Goal: Information Seeking & Learning: Learn about a topic

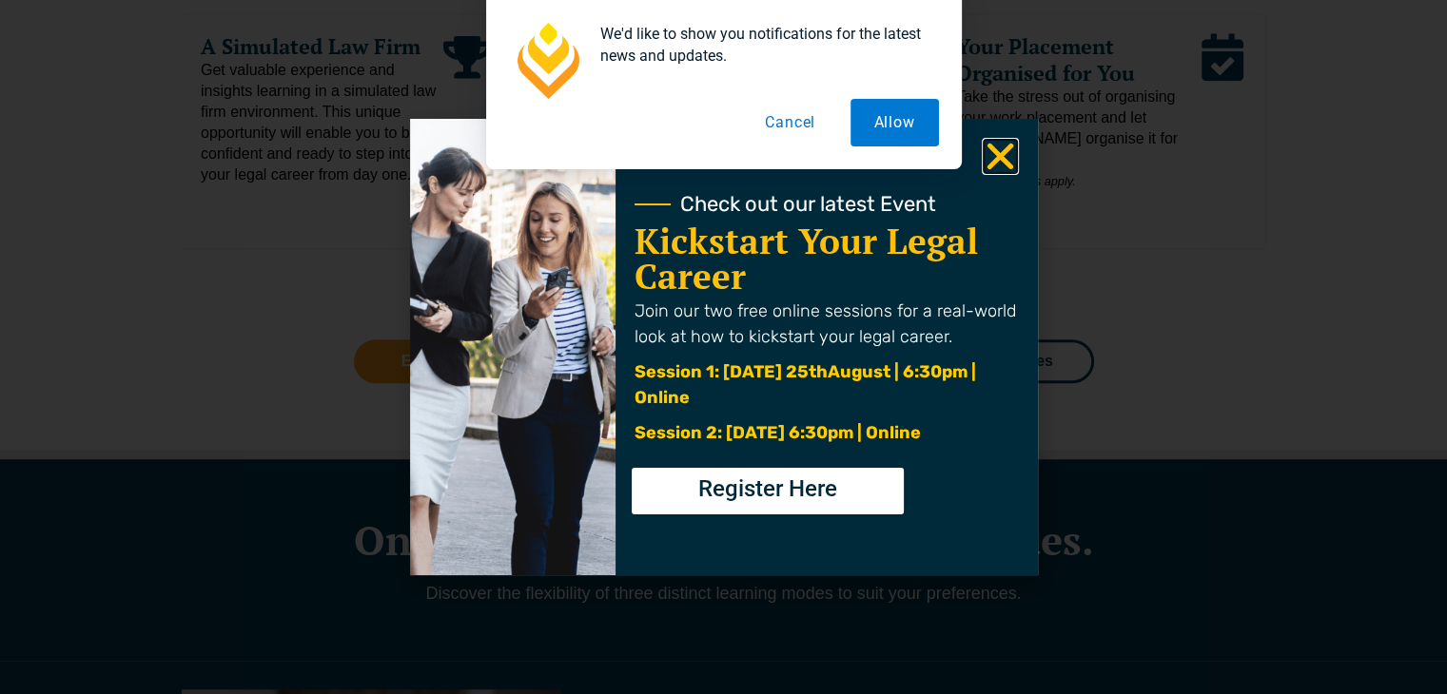
scroll to position [1179, 0]
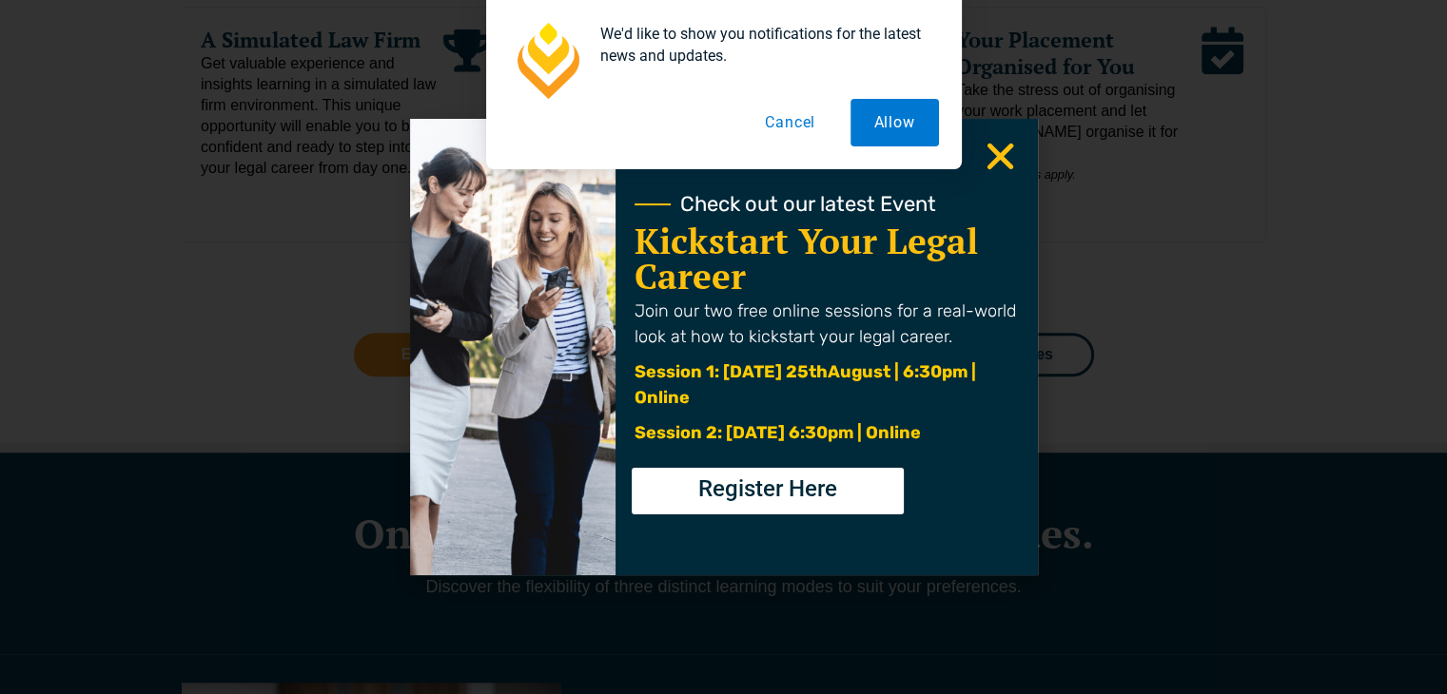
click at [997, 167] on div "We'd like to show you notifications for the latest news and updates. Allow Canc…" at bounding box center [723, 84] width 1447 height 169
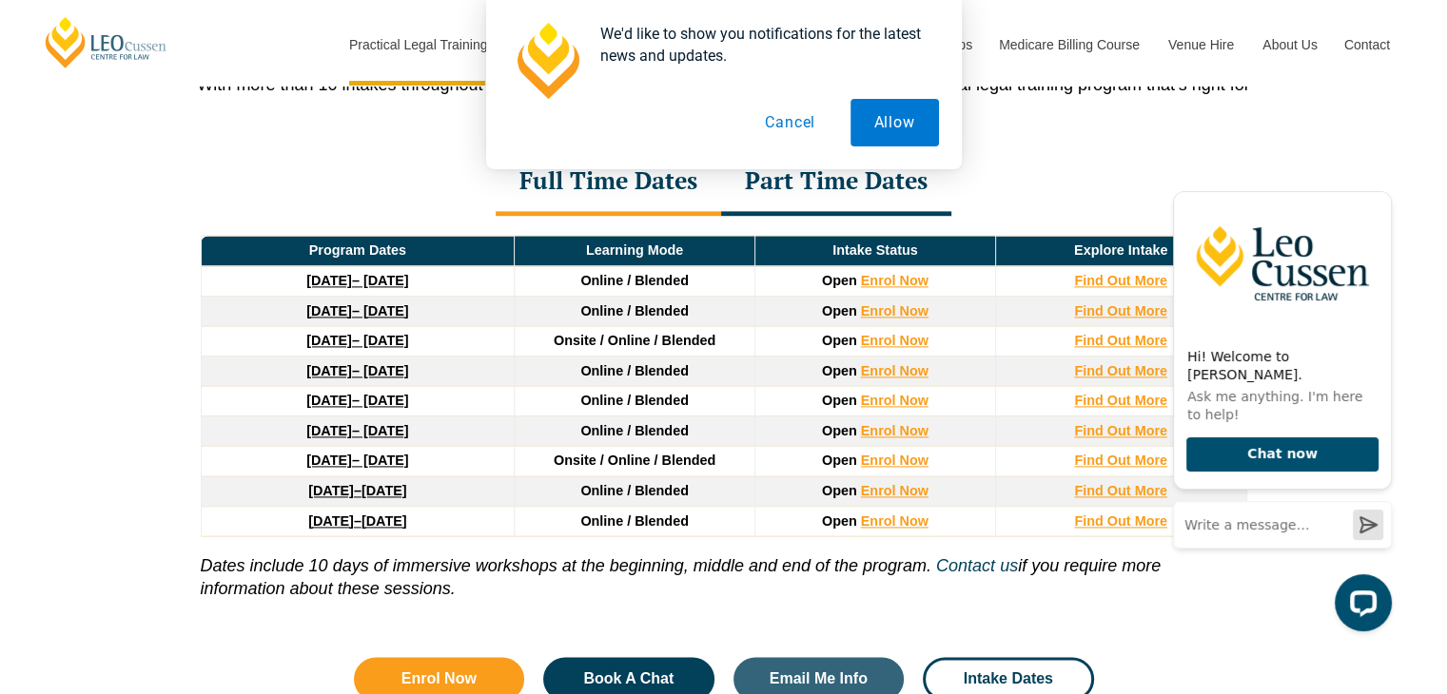
scroll to position [0, 0]
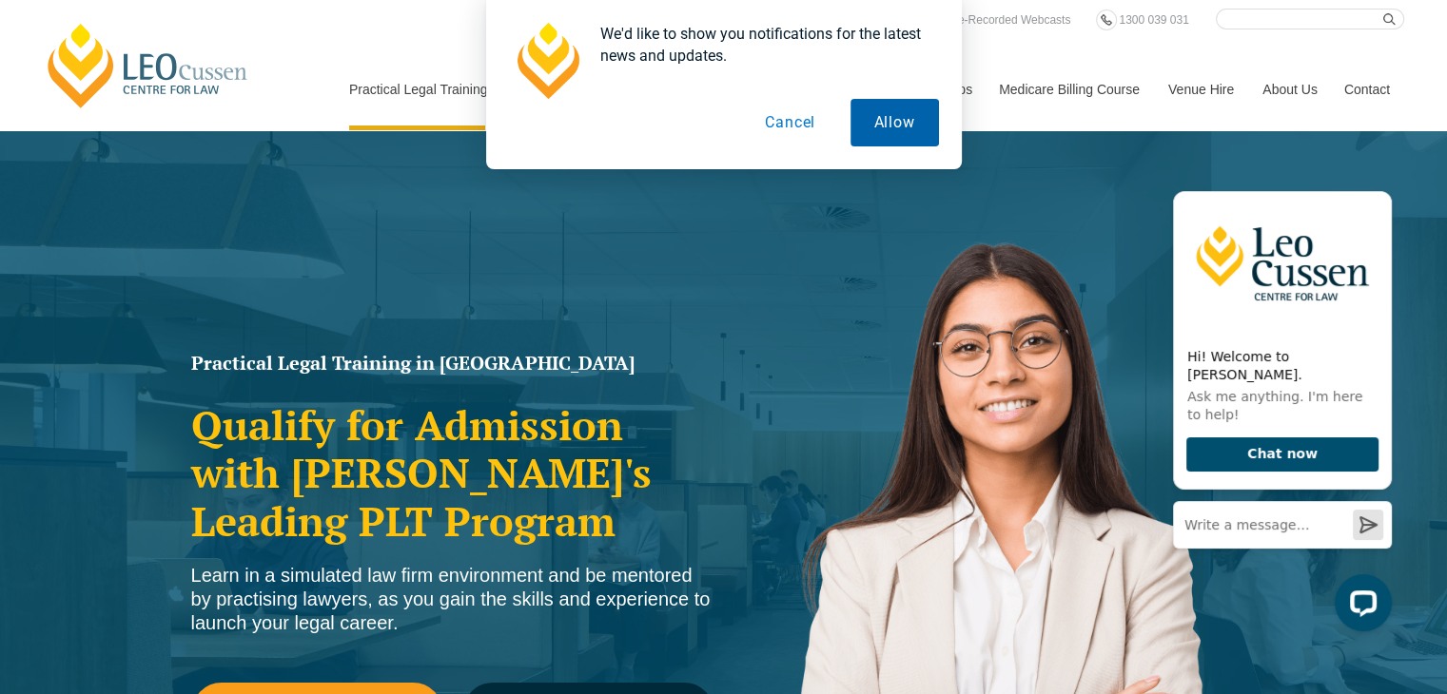
click at [869, 112] on button "Allow" at bounding box center [894, 123] width 88 height 48
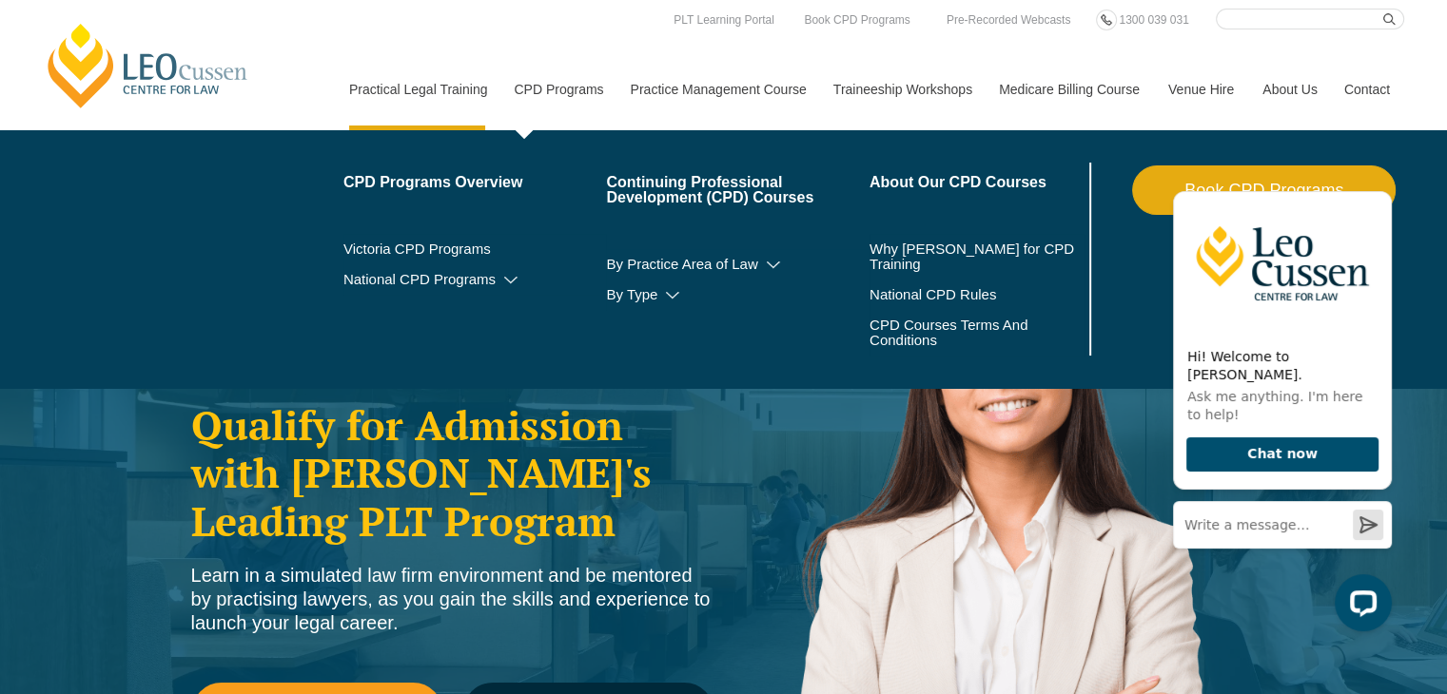
click at [592, 82] on link "CPD Programs" at bounding box center [557, 90] width 116 height 82
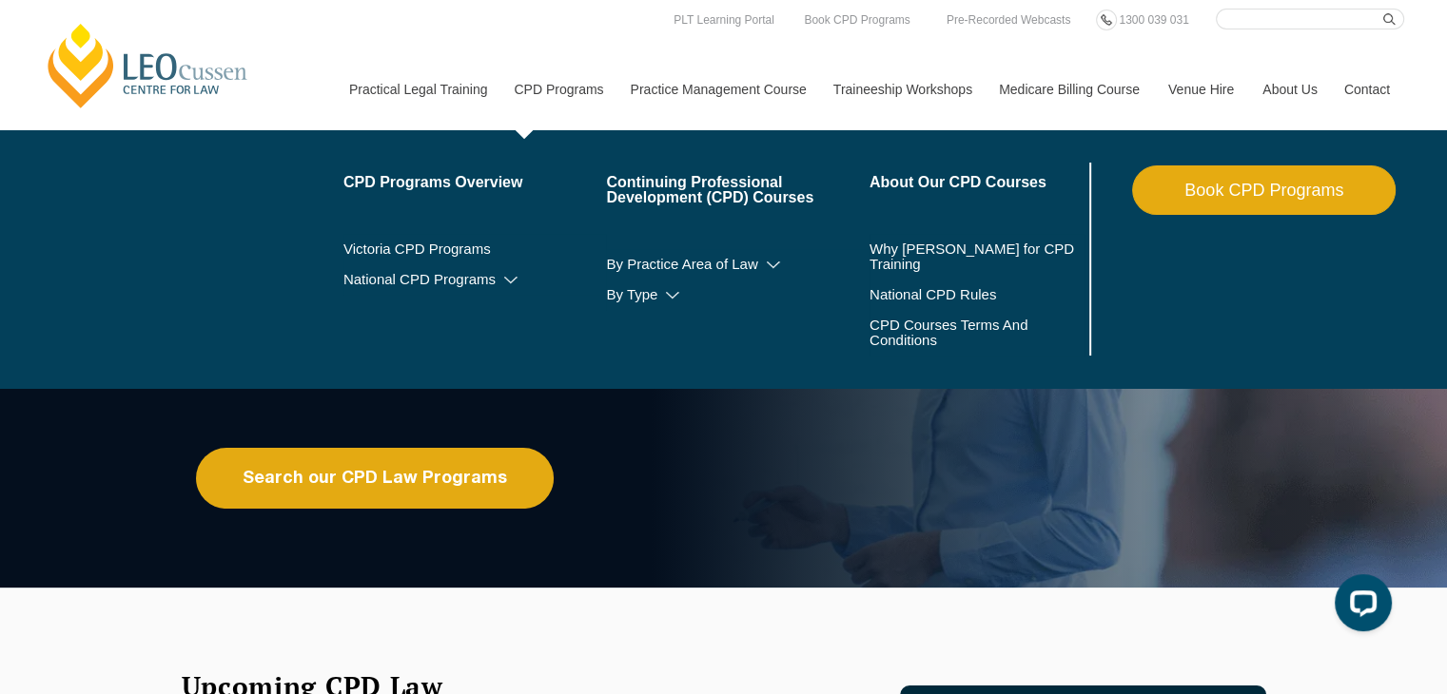
click at [554, 91] on link "CPD Programs" at bounding box center [557, 90] width 116 height 82
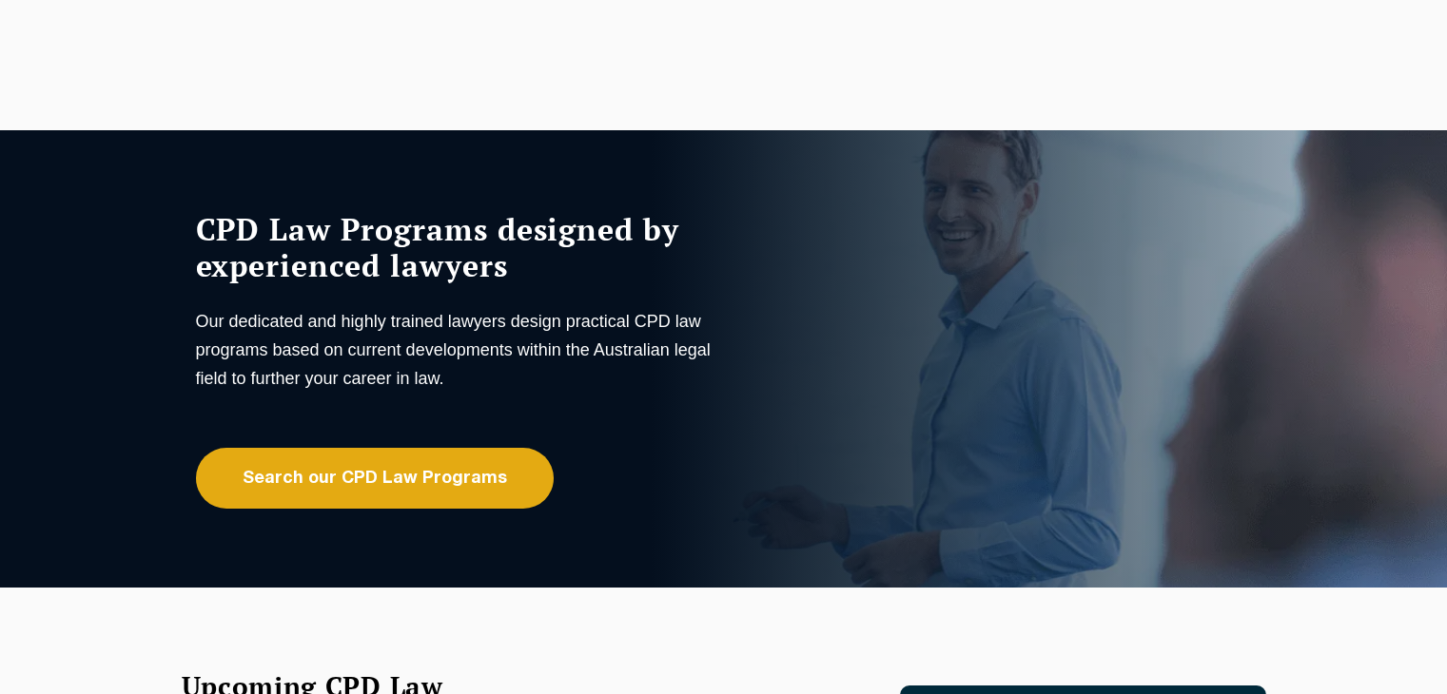
click at [392, 478] on link "Search our CPD Law Programs" at bounding box center [375, 478] width 358 height 61
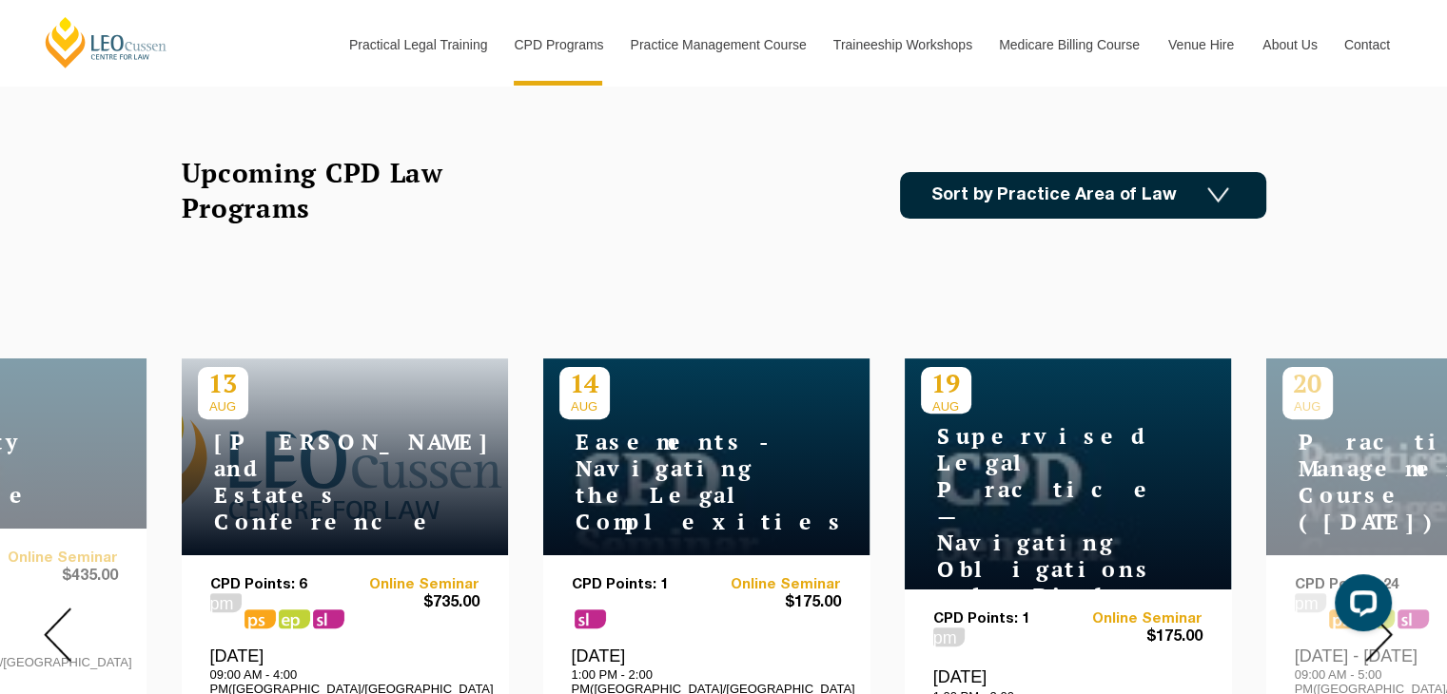
scroll to position [607, 0]
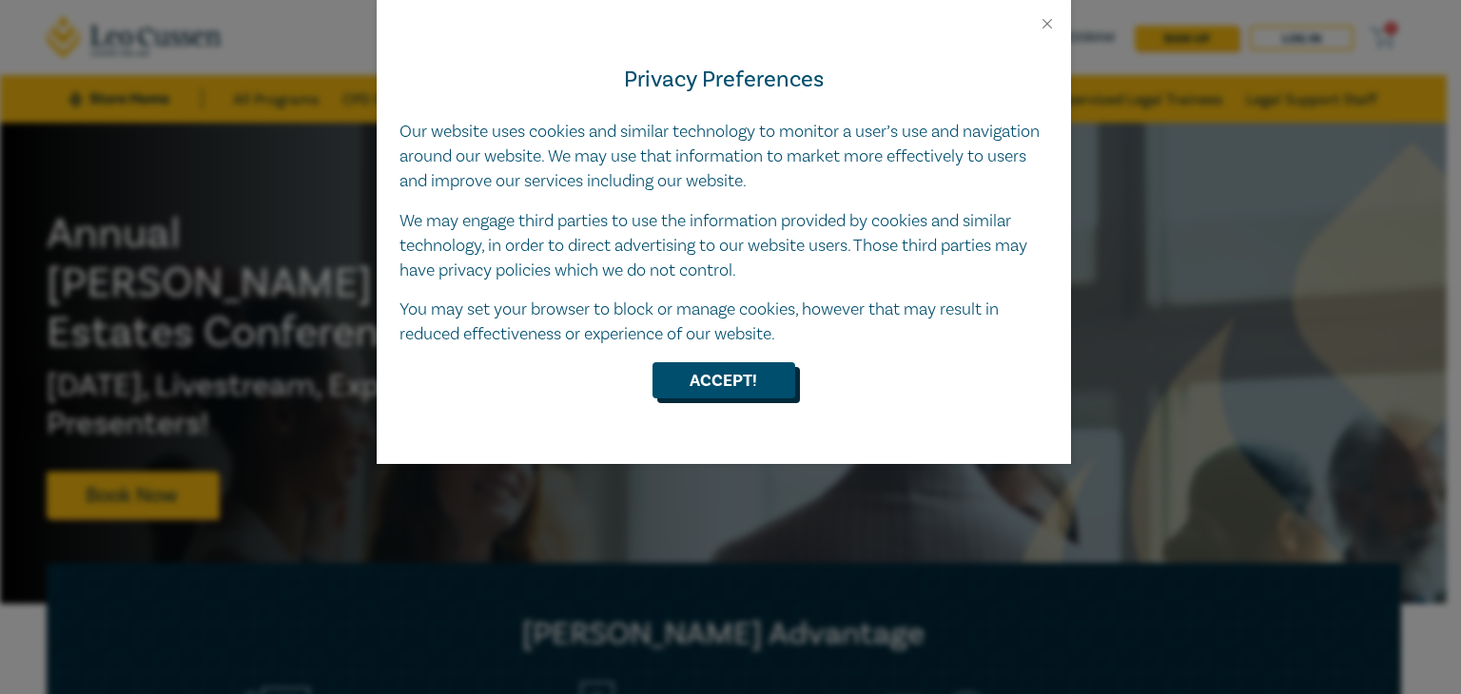
click at [682, 378] on button "Accept!" at bounding box center [723, 380] width 143 height 36
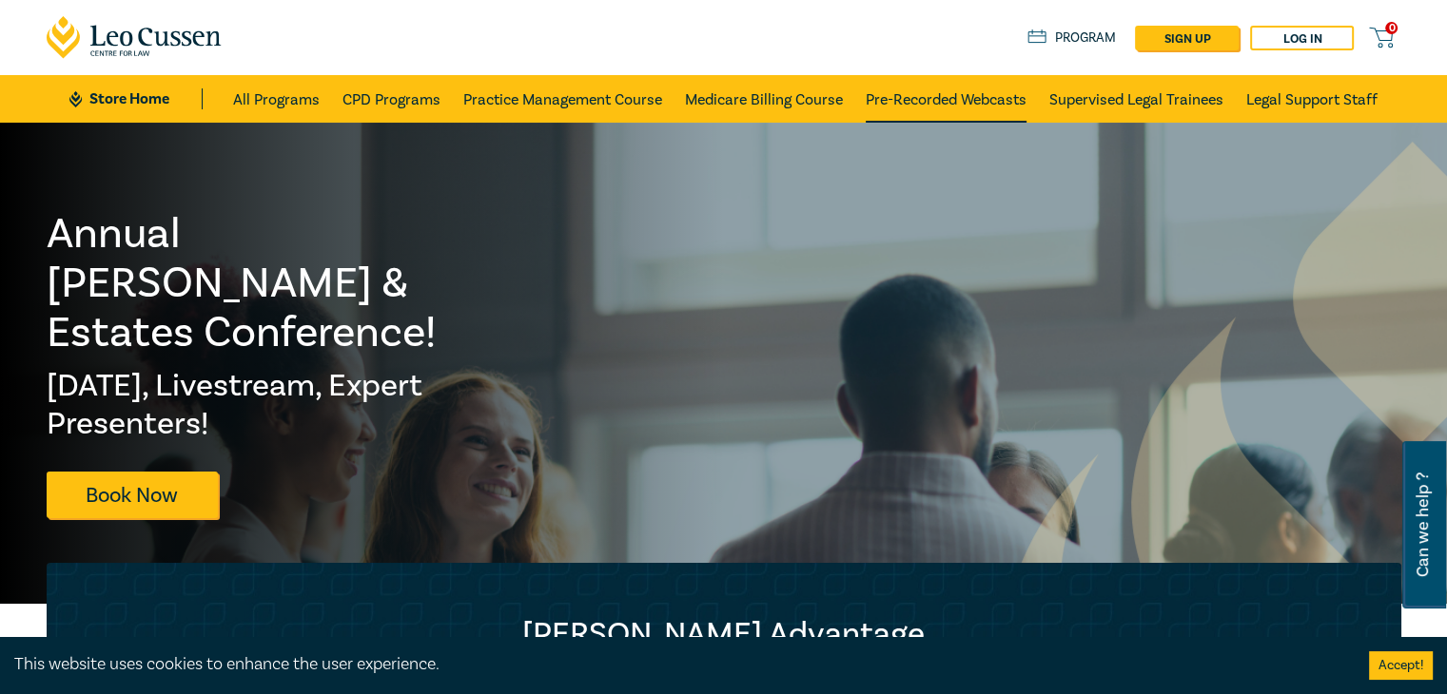
click at [936, 113] on link "Pre-Recorded Webcasts" at bounding box center [945, 99] width 161 height 48
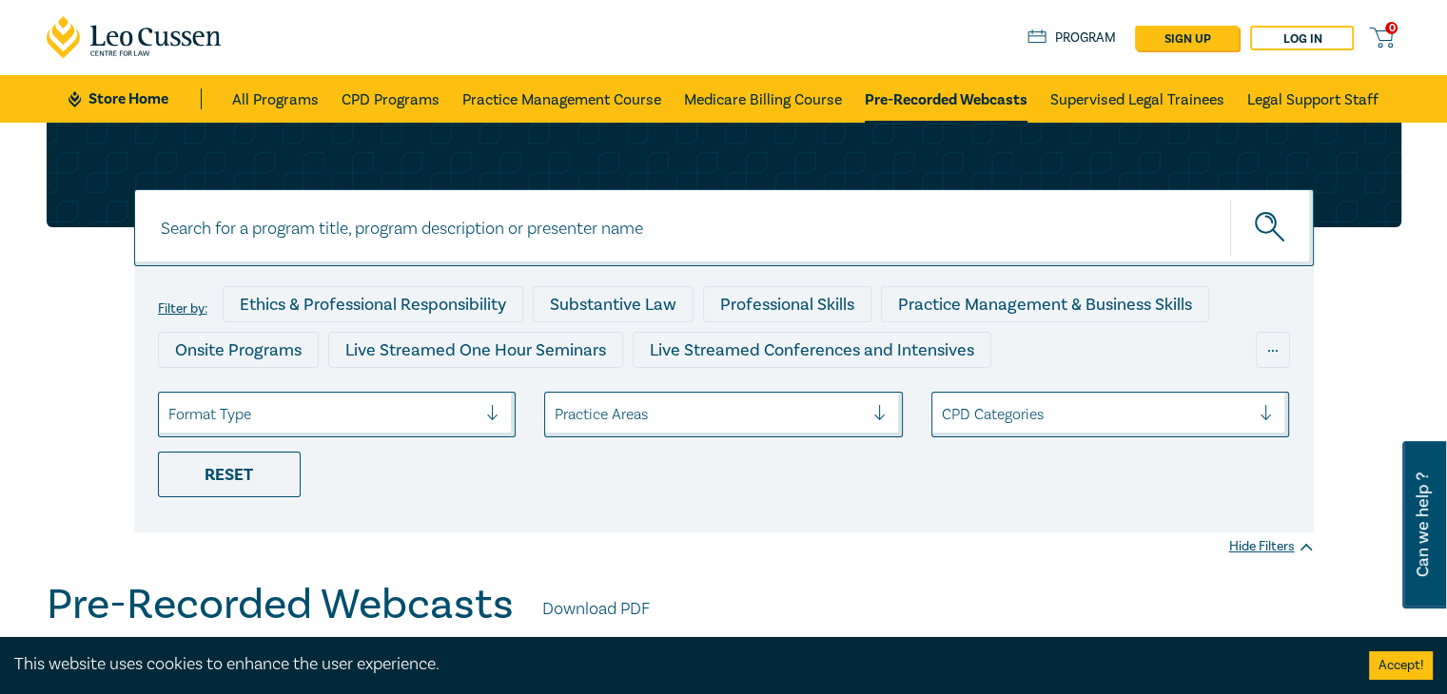
click at [367, 402] on div at bounding box center [322, 414] width 309 height 25
click at [369, 399] on div "Format Type" at bounding box center [323, 414] width 328 height 32
click at [567, 412] on div at bounding box center [708, 414] width 309 height 25
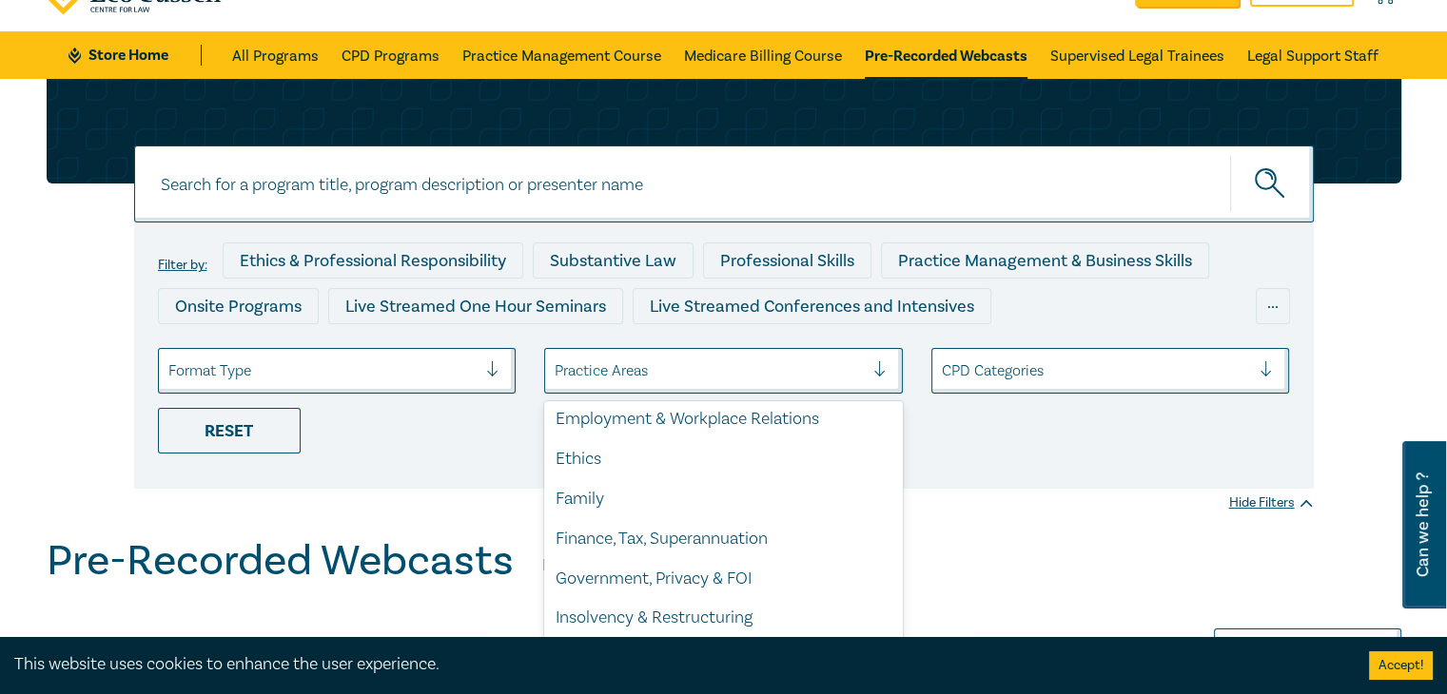
scroll to position [249, 0]
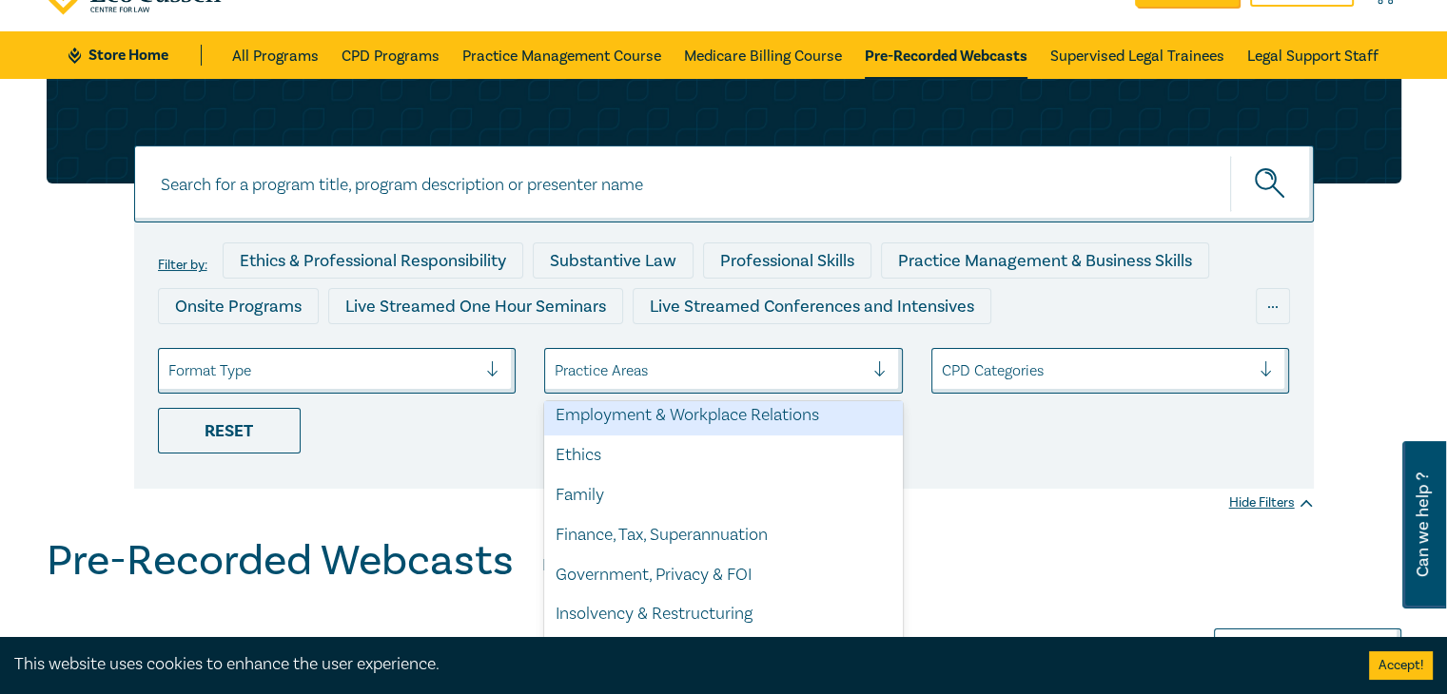
click at [678, 419] on div "Employment & Workplace Relations" at bounding box center [723, 416] width 359 height 40
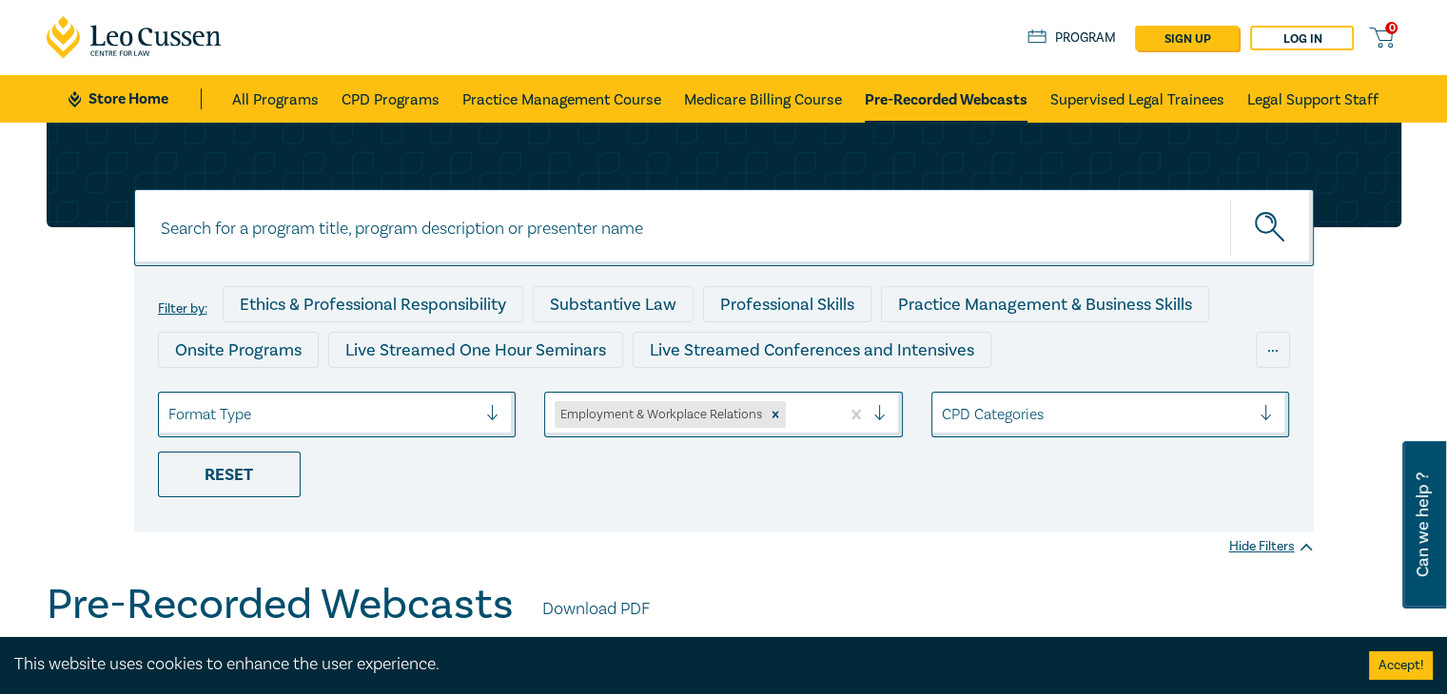
click at [588, 464] on ul "Format Type Employment & Workplace Relations CPD Categories Reset" at bounding box center [724, 445] width 1160 height 106
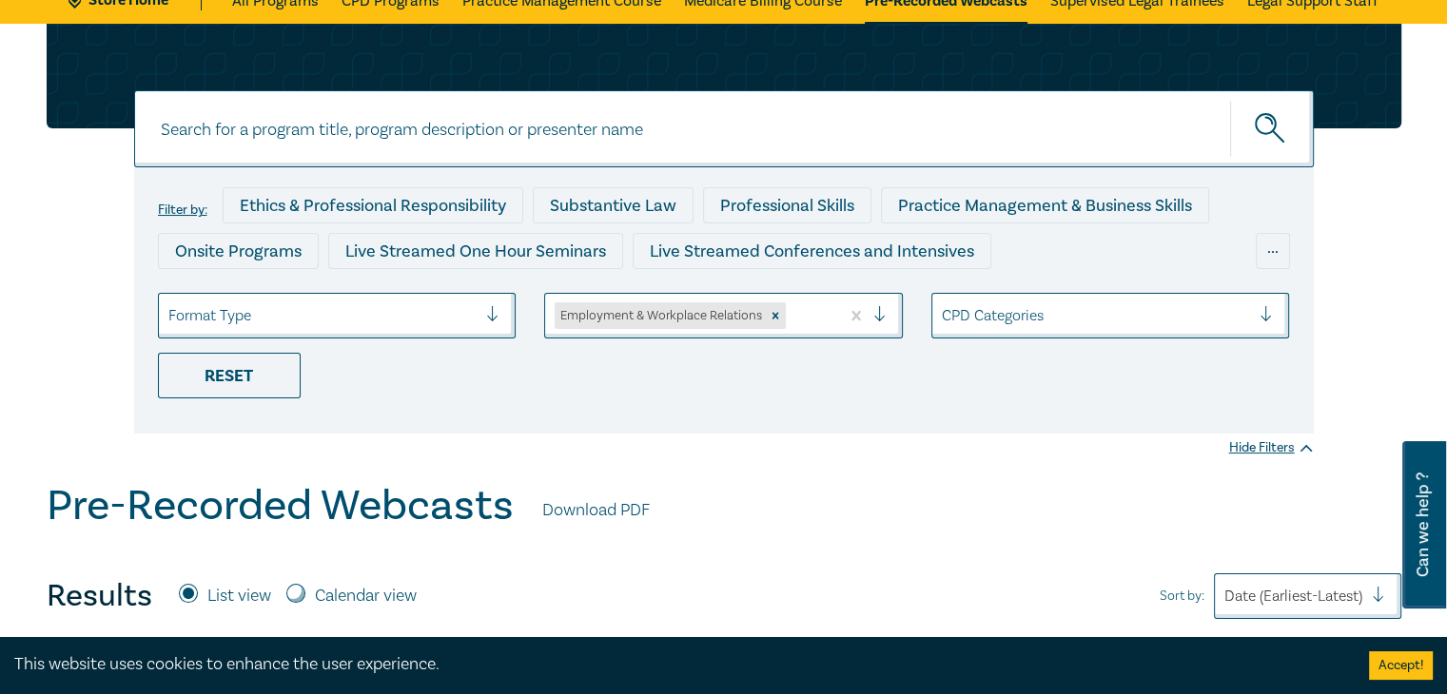
scroll to position [76, 0]
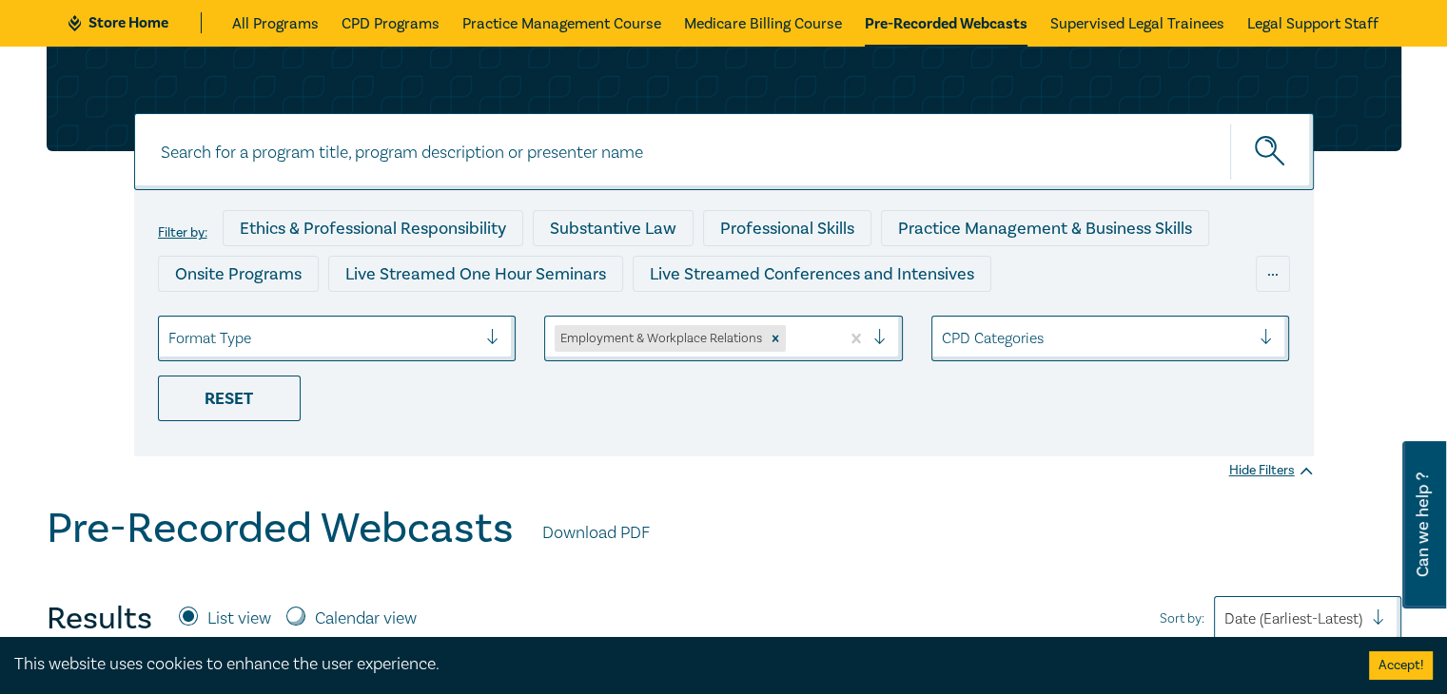
click at [1066, 351] on div "CPD Categories" at bounding box center [1096, 338] width 328 height 32
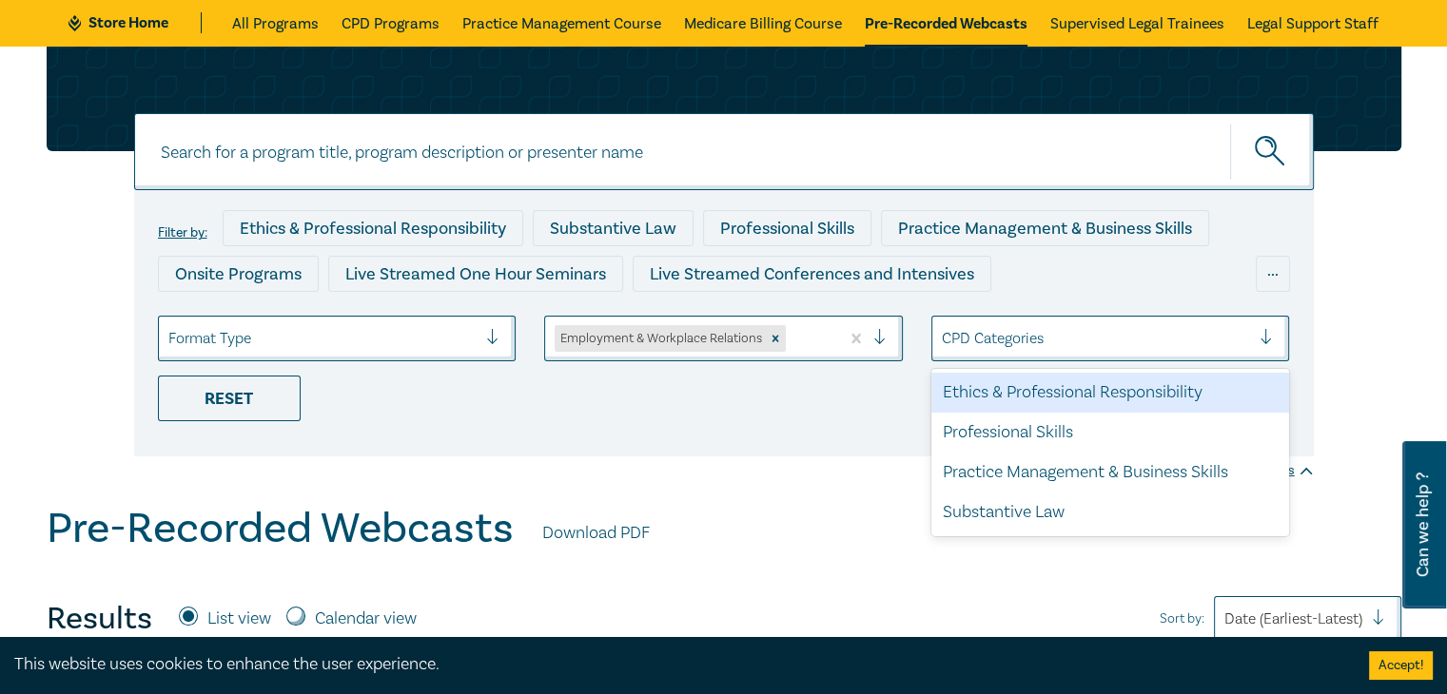
click at [1066, 351] on div "CPD Categories" at bounding box center [1096, 338] width 328 height 32
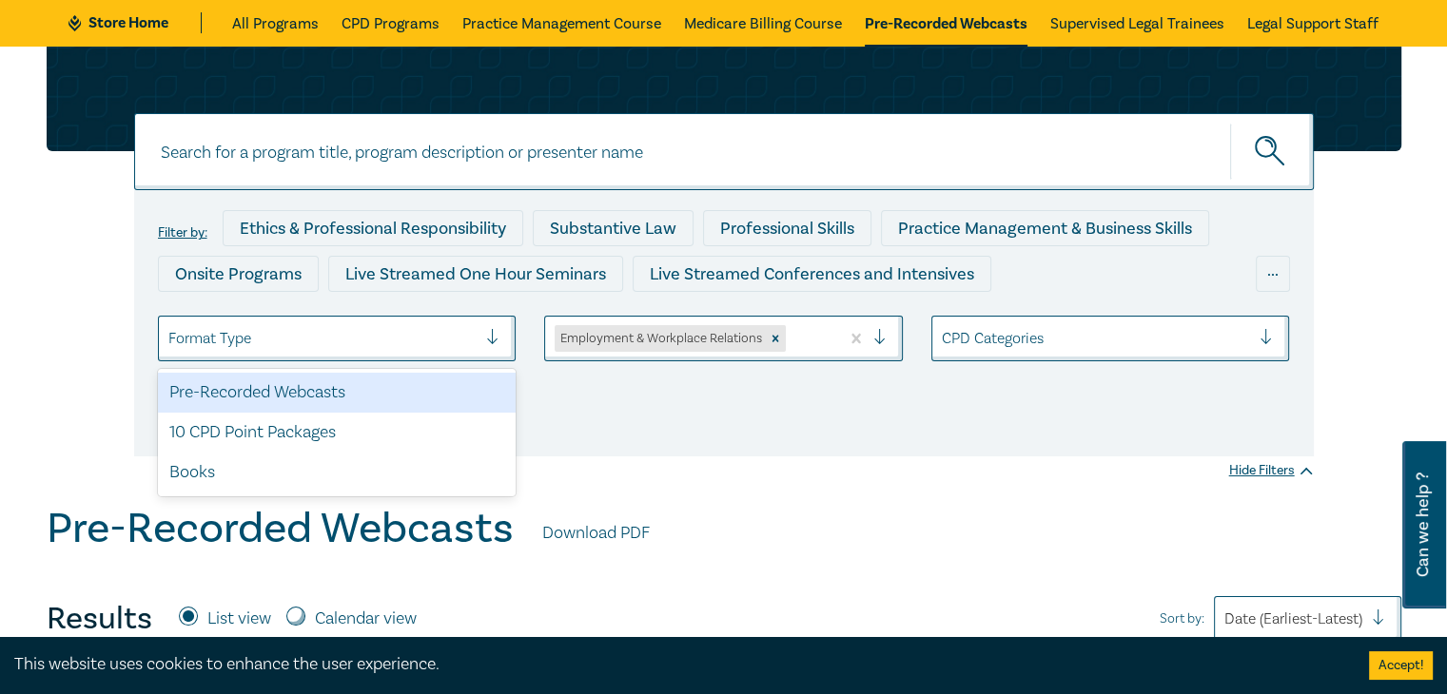
click at [312, 343] on div at bounding box center [322, 338] width 309 height 25
click at [289, 392] on div "Pre-Recorded Webcasts" at bounding box center [337, 393] width 359 height 40
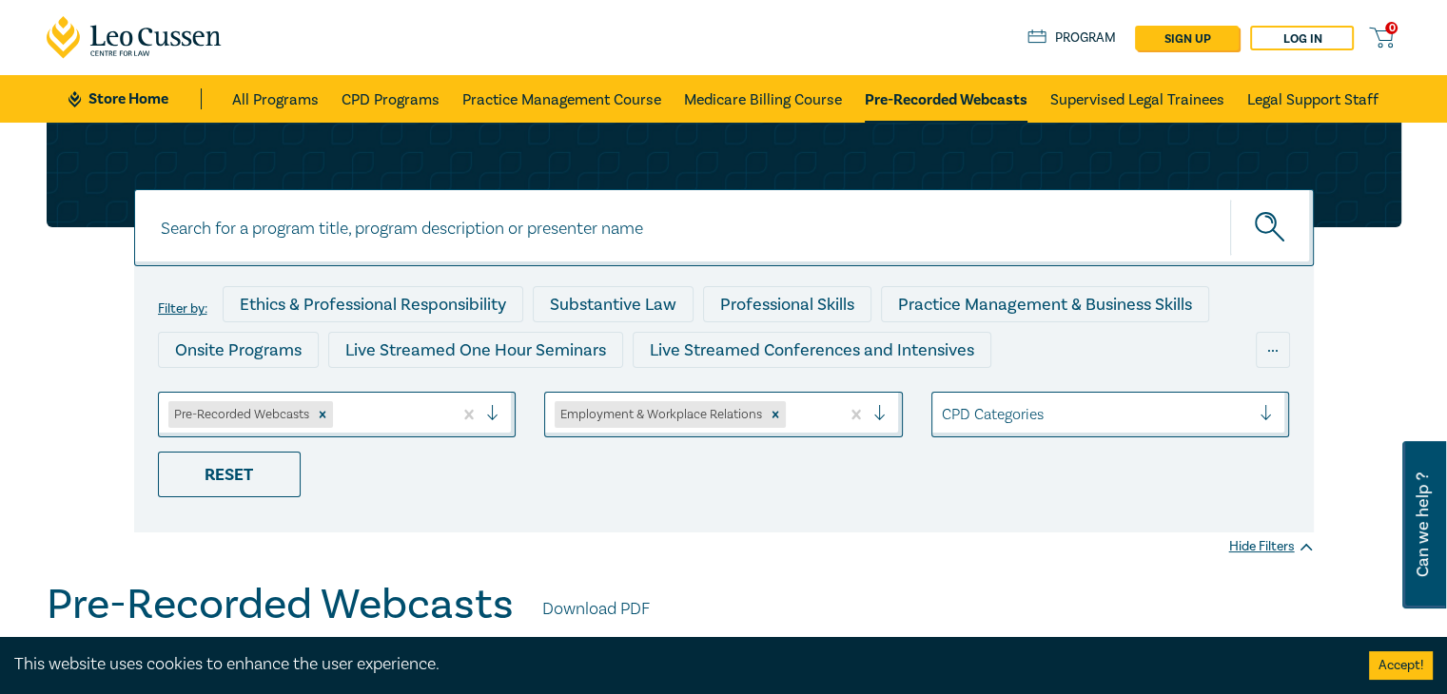
click at [388, 516] on div "Filter by: Ethics & Professional Responsibility Substantive Law Professional Sk…" at bounding box center [723, 399] width 1179 height 266
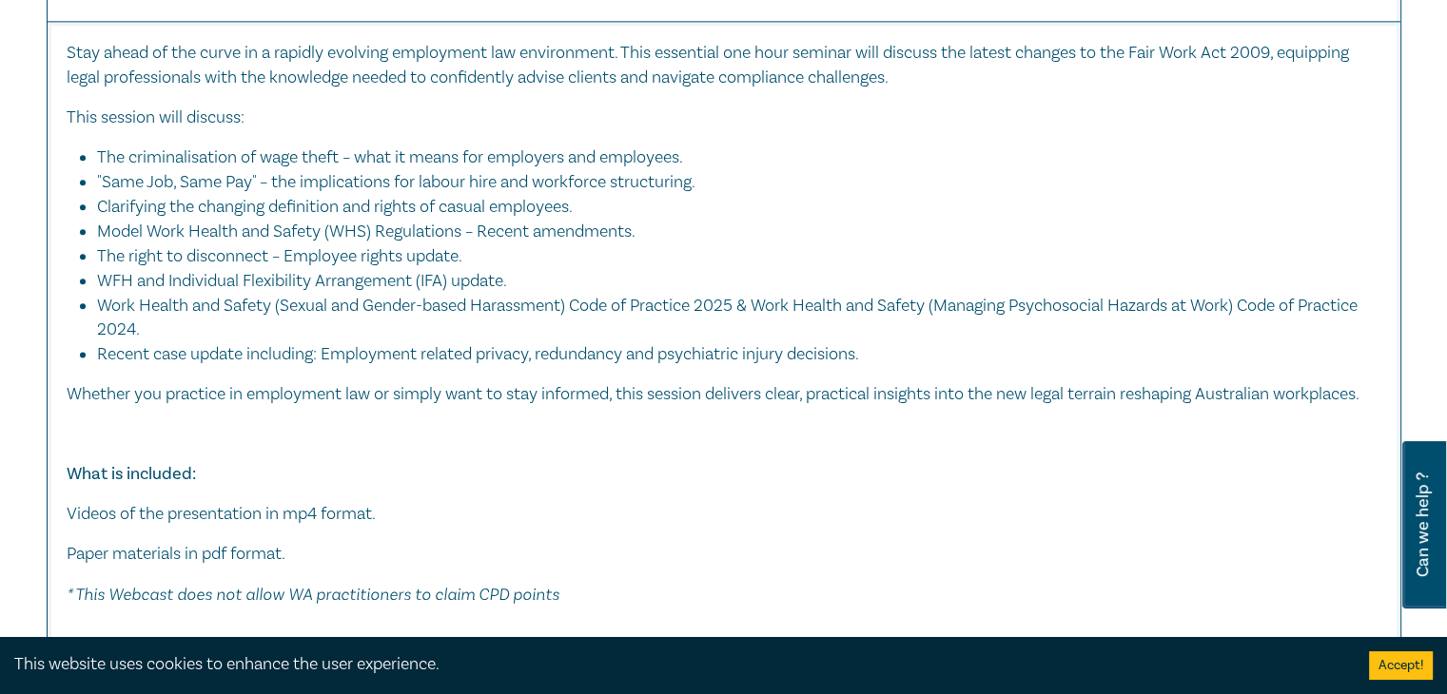
scroll to position [2435, 0]
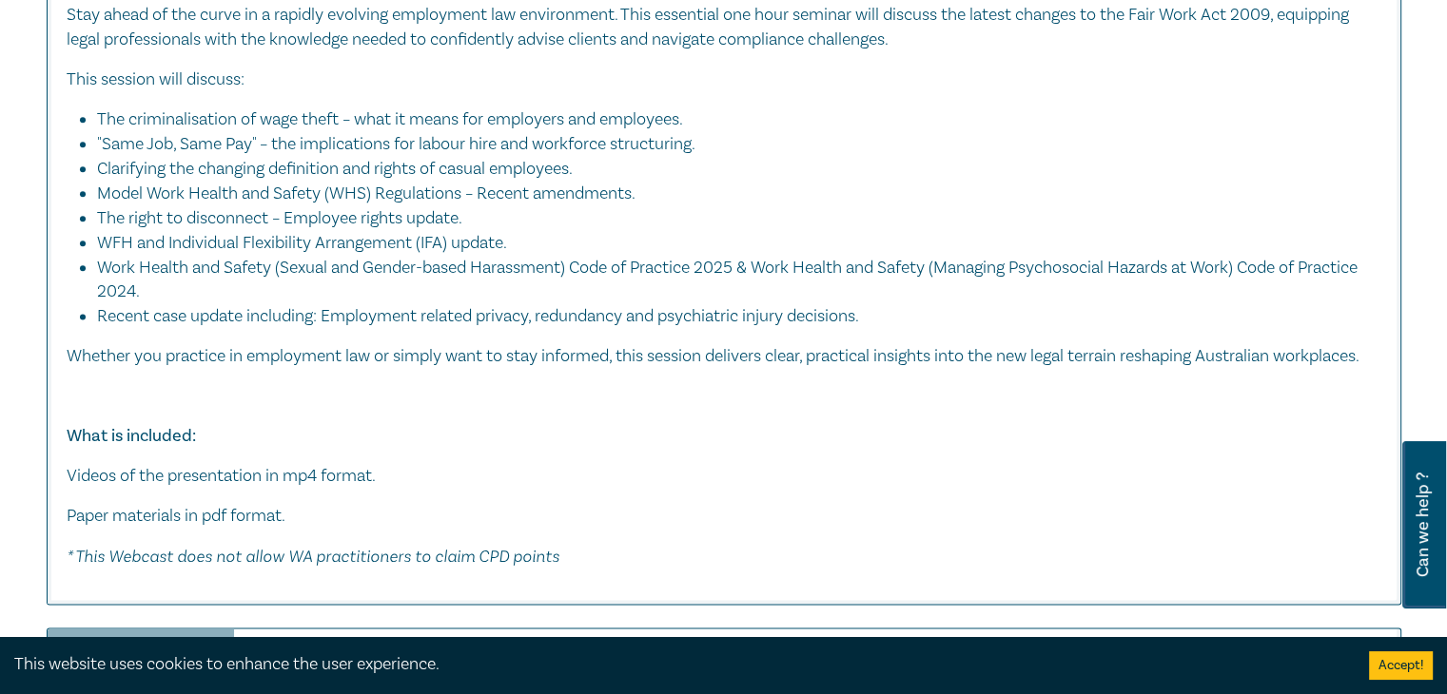
click at [492, 449] on p "What is included:" at bounding box center [724, 436] width 1314 height 25
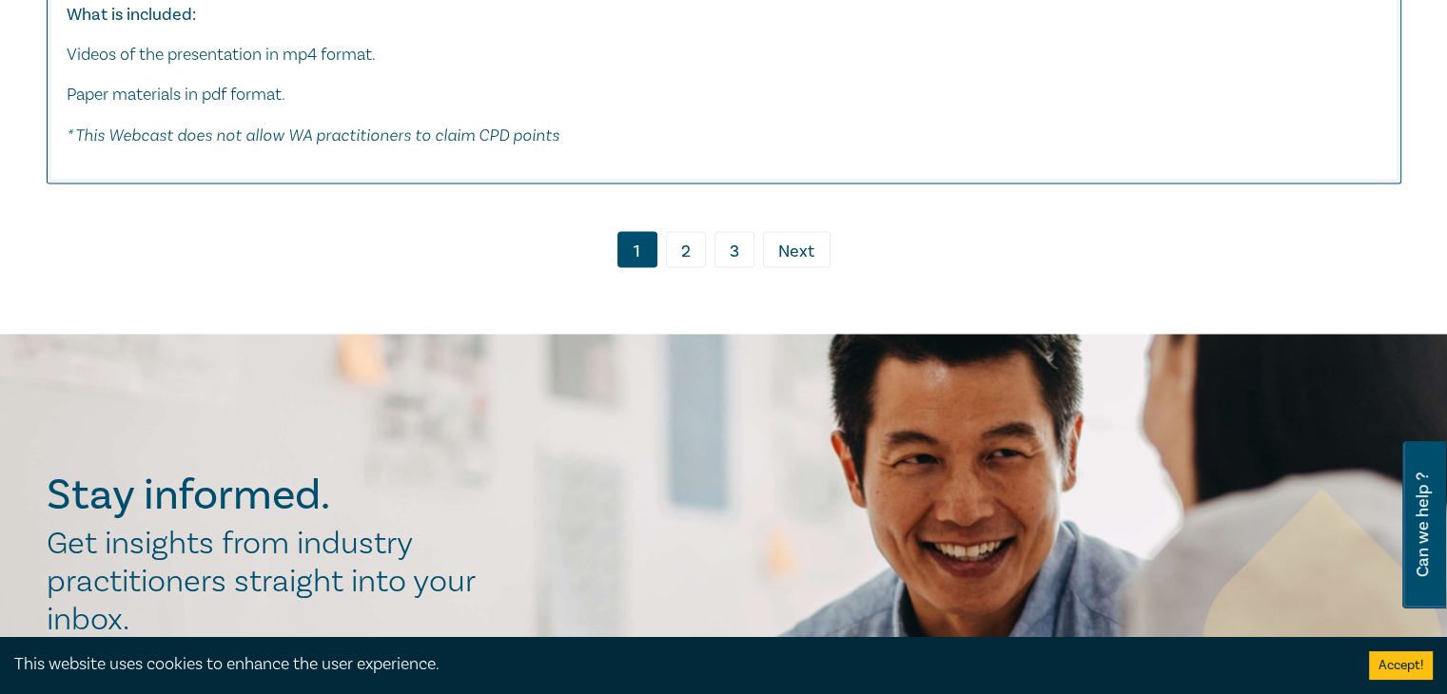
scroll to position [10615, 0]
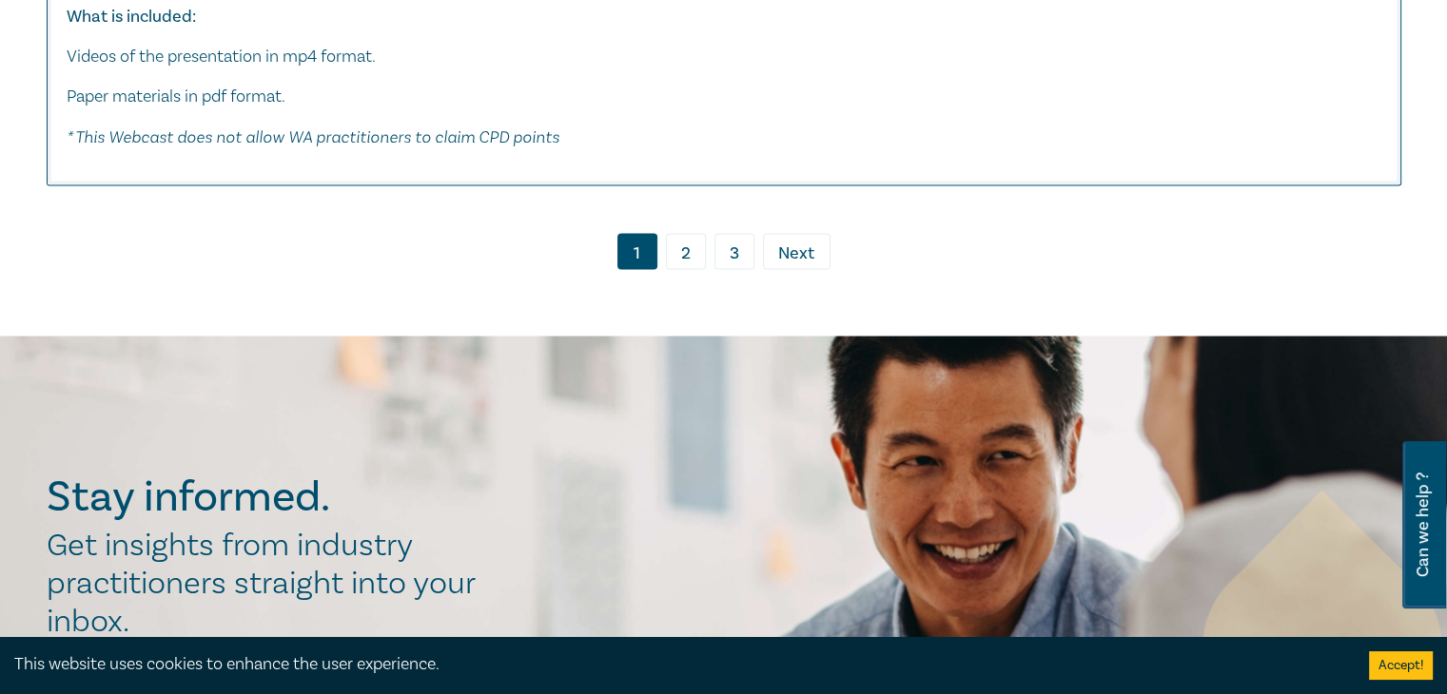
click at [676, 233] on link "2" at bounding box center [686, 251] width 40 height 36
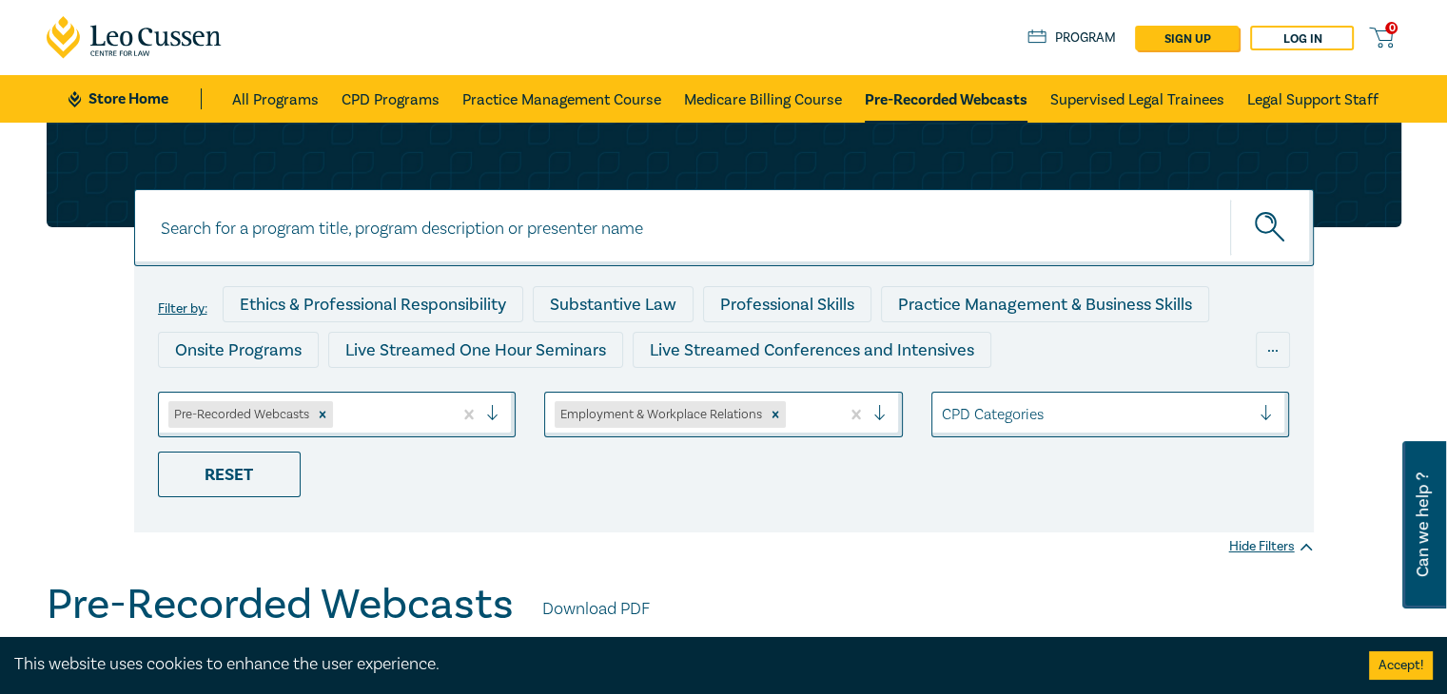
click at [977, 420] on div at bounding box center [1096, 414] width 309 height 25
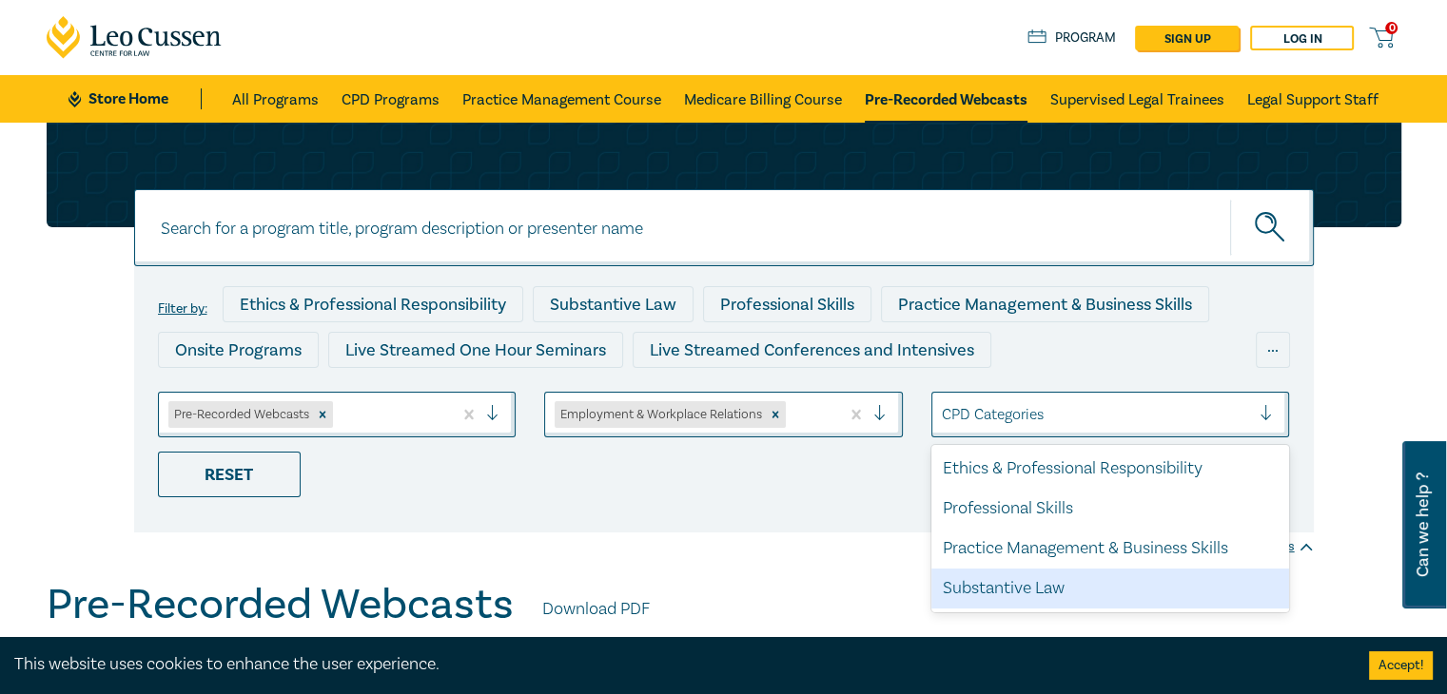
click at [1023, 584] on div "Substantive Law" at bounding box center [1110, 589] width 359 height 40
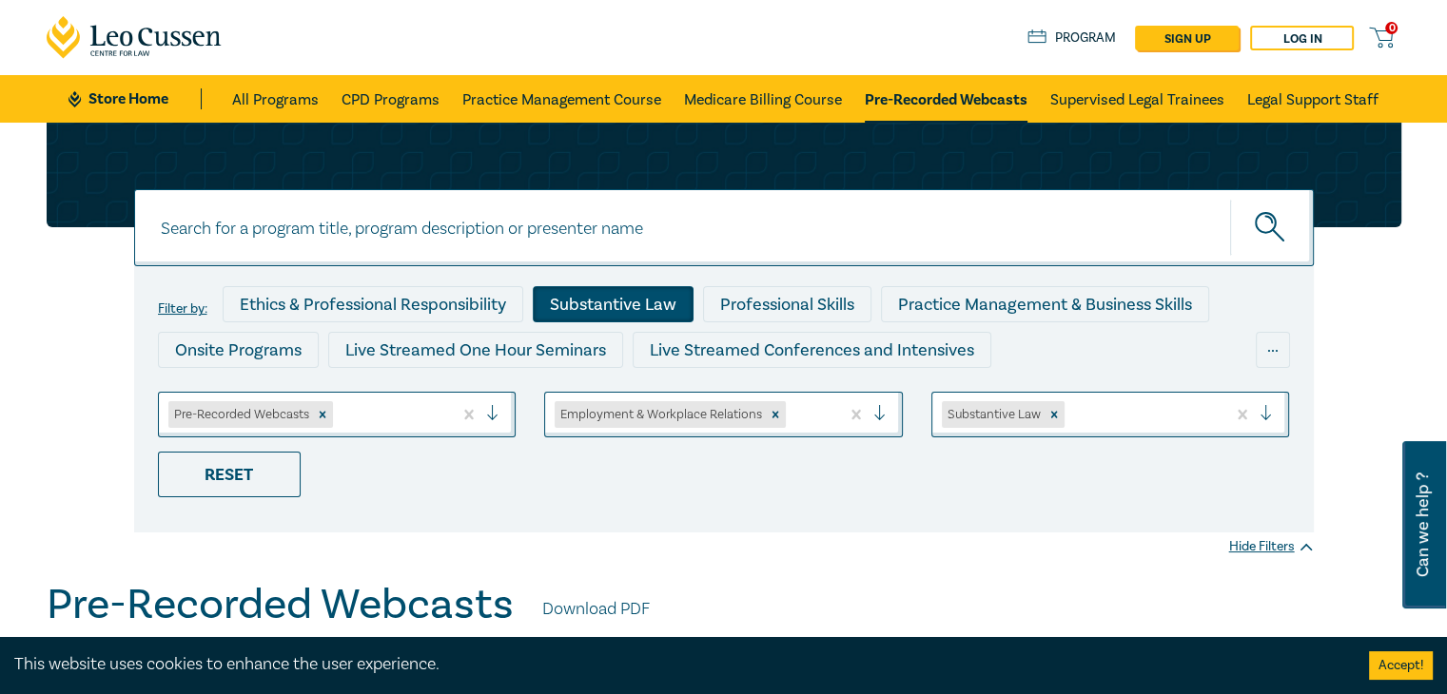
click at [848, 495] on ul "Pre-Recorded Webcasts Employment & Workplace Relations Substantive Law Reset" at bounding box center [724, 445] width 1160 height 106
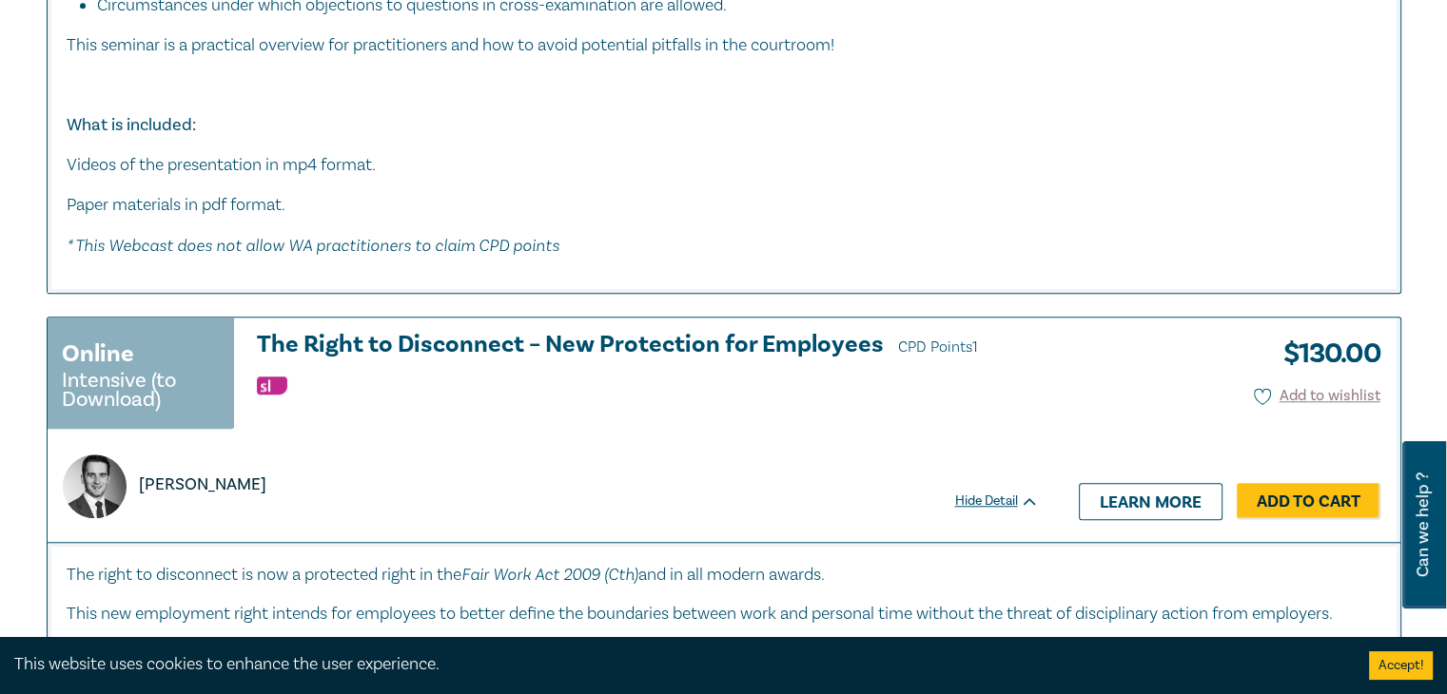
scroll to position [8809, 0]
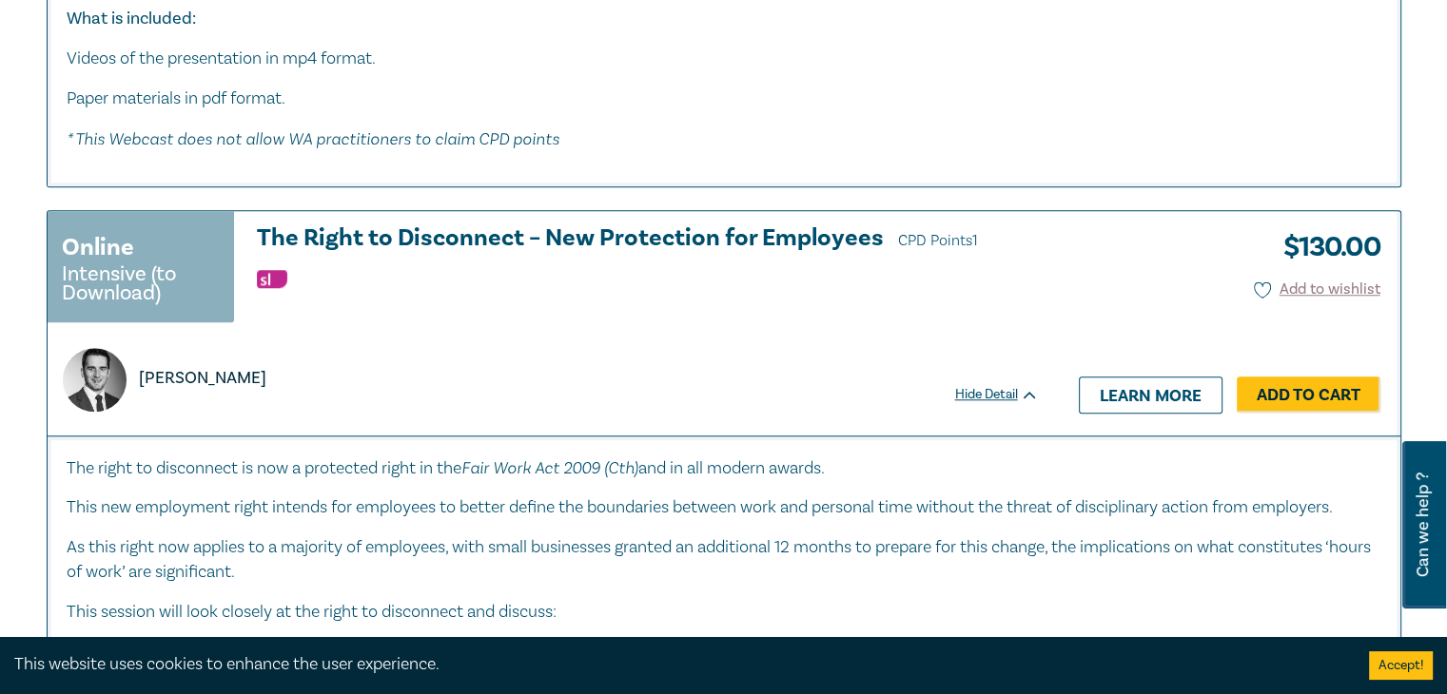
click at [776, 231] on h3 "The Right to Disconnect – New Protection for Employees CPD Points 1" at bounding box center [648, 239] width 782 height 29
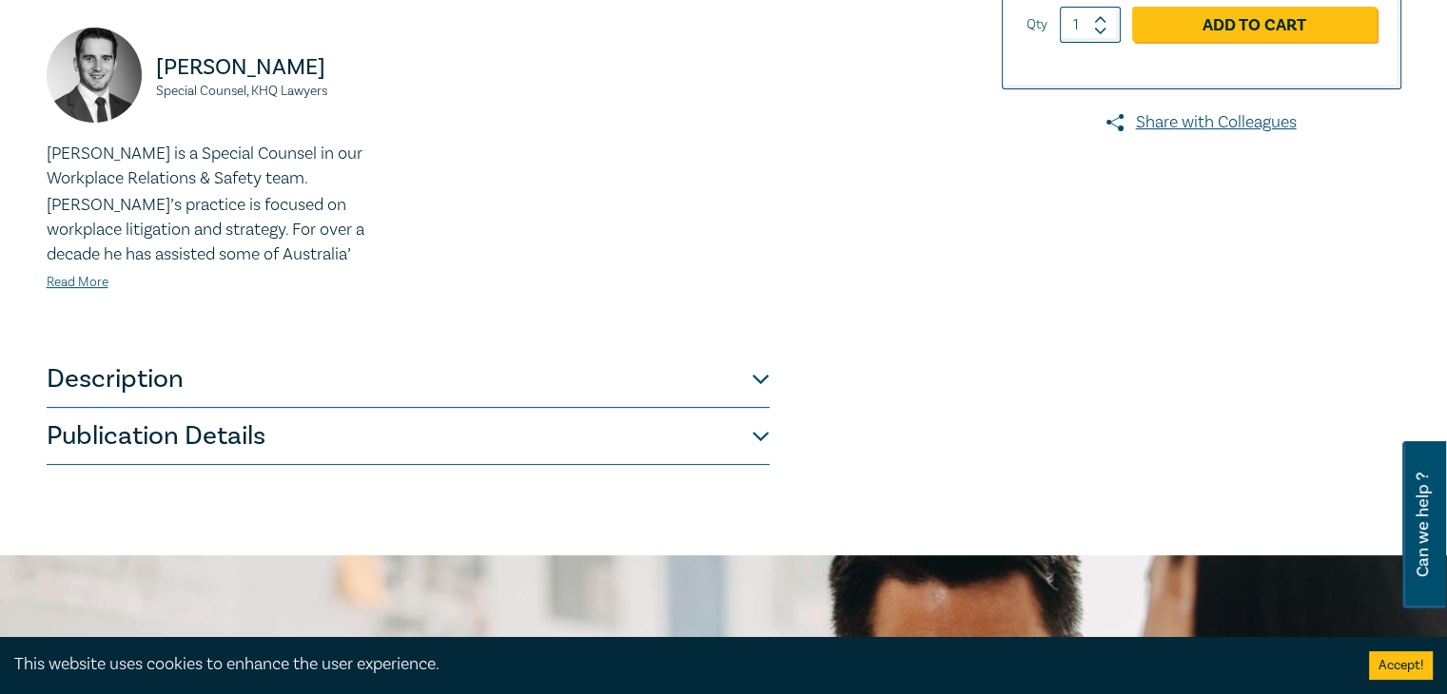
scroll to position [533, 0]
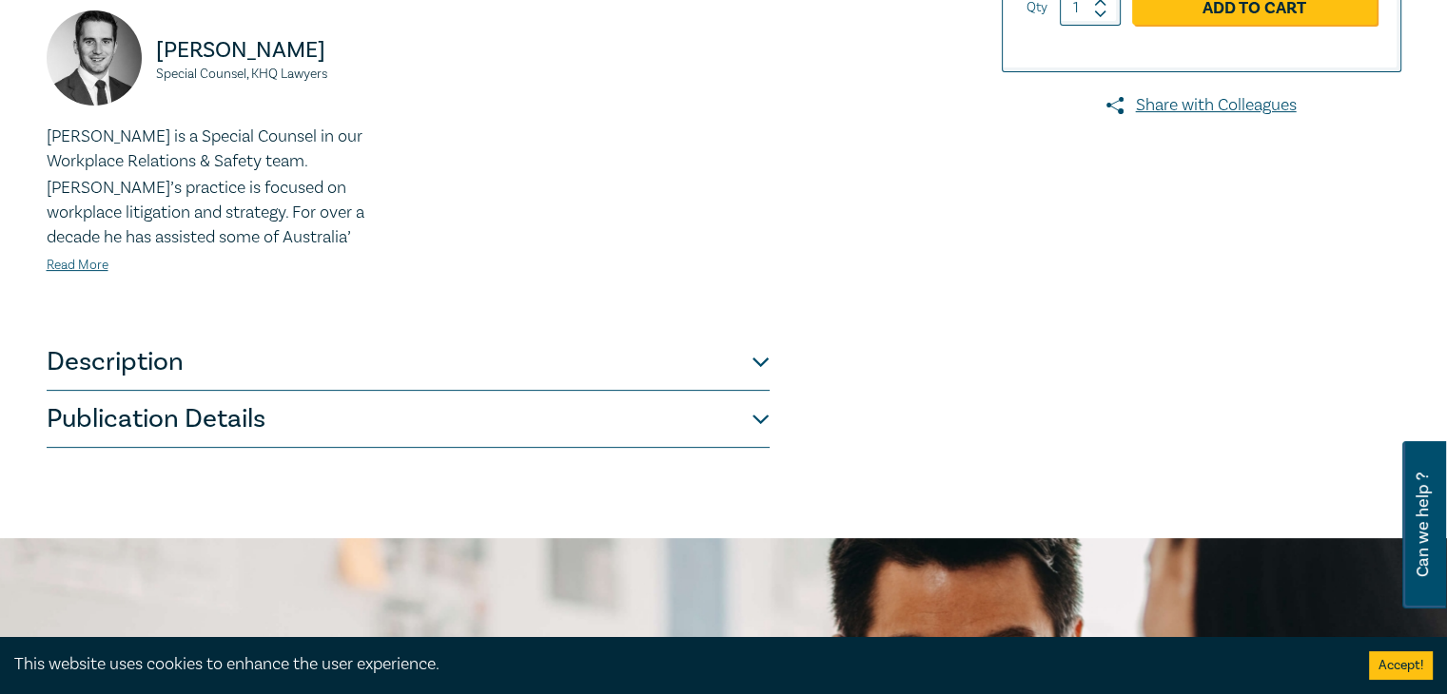
click at [238, 428] on button "Publication Details" at bounding box center [408, 419] width 723 height 57
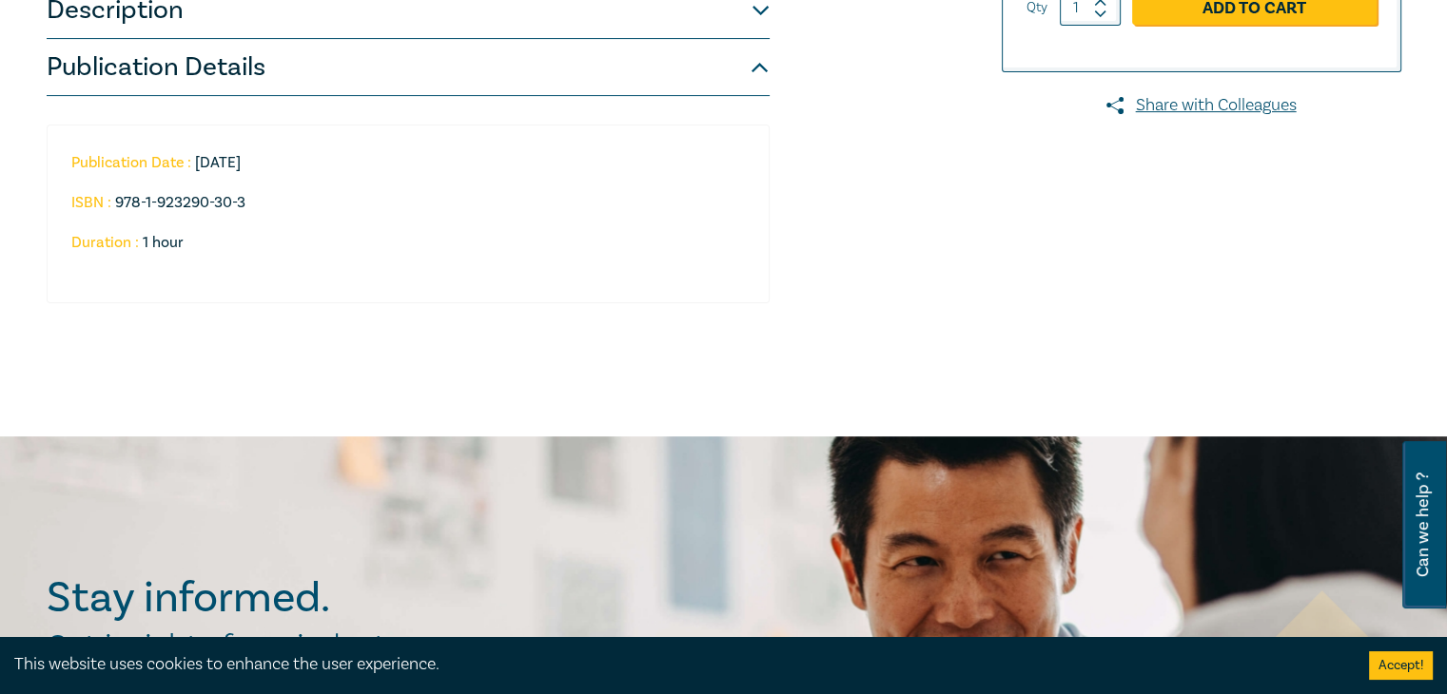
click at [354, 276] on div "Publication Date : 2024-11-28 ISBN : 978-1-923290-30-3 Duration : 1 hour" at bounding box center [408, 214] width 723 height 179
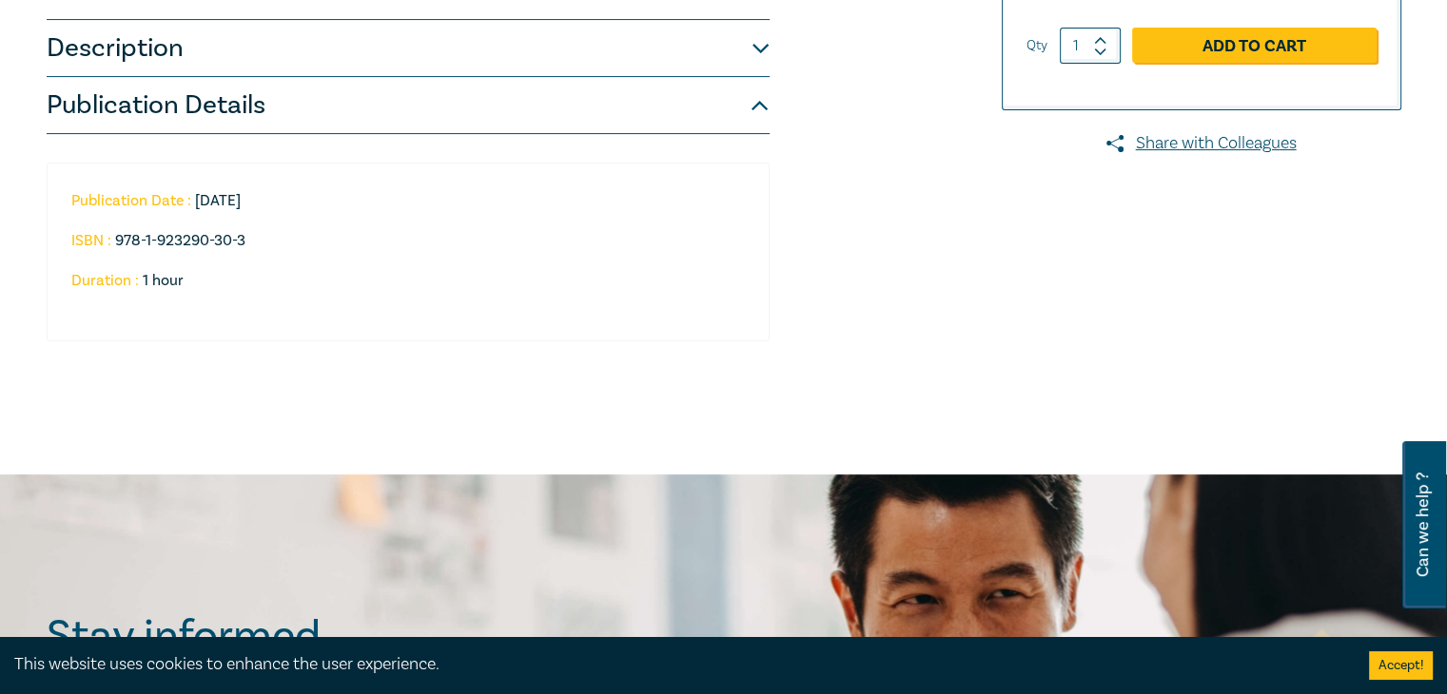
click at [299, 32] on button "Description" at bounding box center [408, 48] width 723 height 57
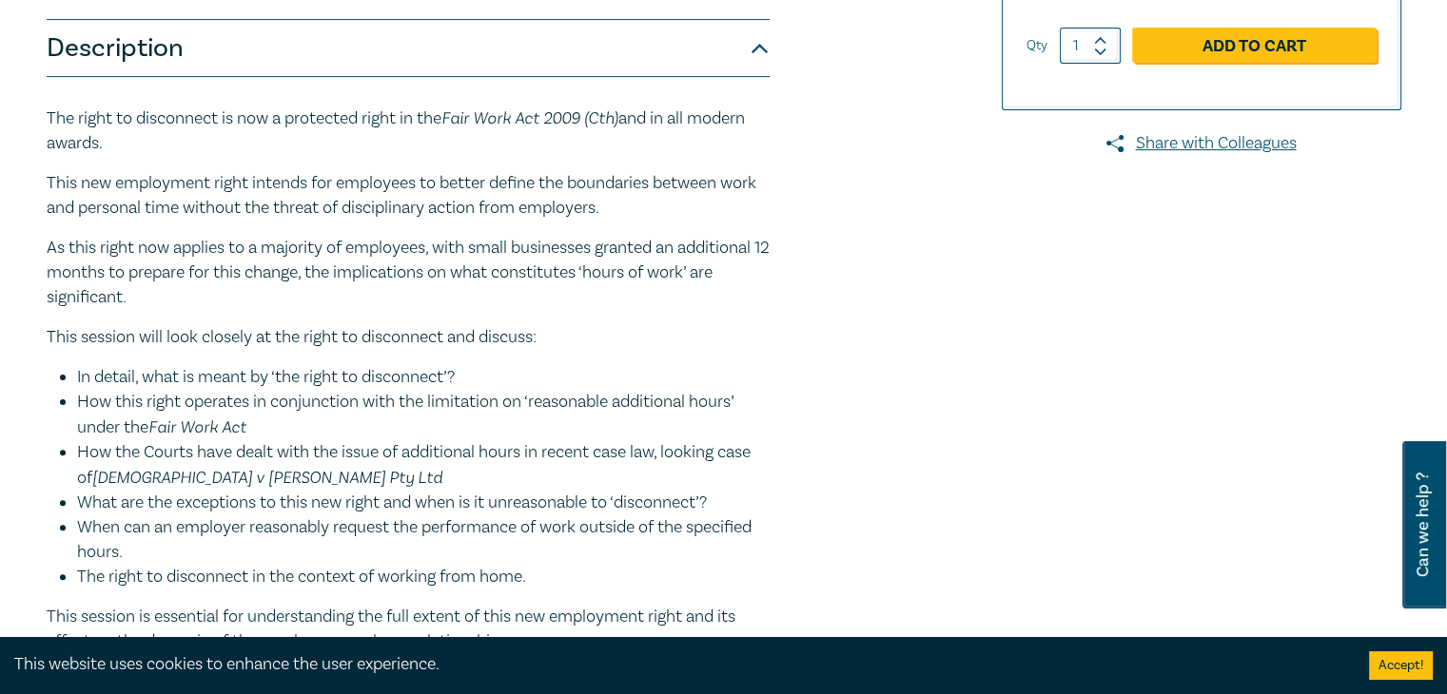
click at [299, 292] on p "As this right now applies to a majority of employees, with small businesses gra…" at bounding box center [408, 273] width 723 height 74
